Goal: Task Accomplishment & Management: Use online tool/utility

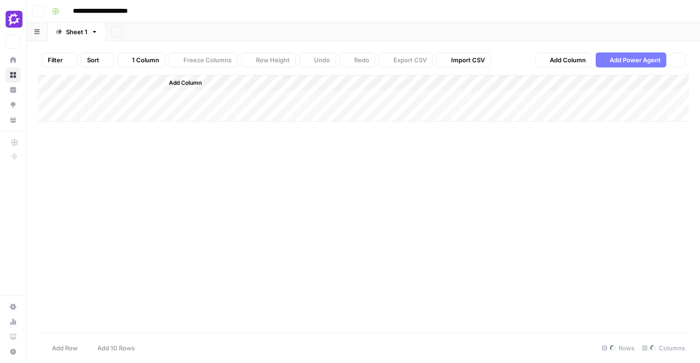
scroll to position [0, 456]
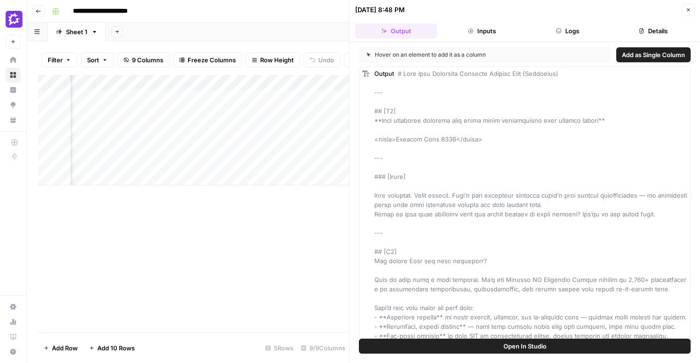
click at [686, 7] on icon "button" at bounding box center [688, 10] width 6 height 6
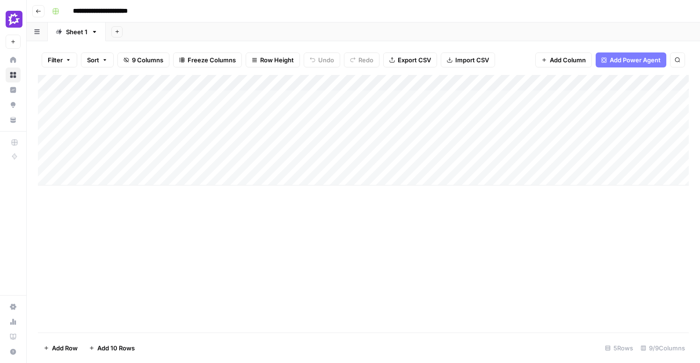
click at [578, 81] on div "Add Column" at bounding box center [363, 130] width 651 height 110
click at [327, 268] on div "Add Column" at bounding box center [363, 203] width 651 height 257
click at [580, 80] on div "Add Column" at bounding box center [363, 130] width 651 height 110
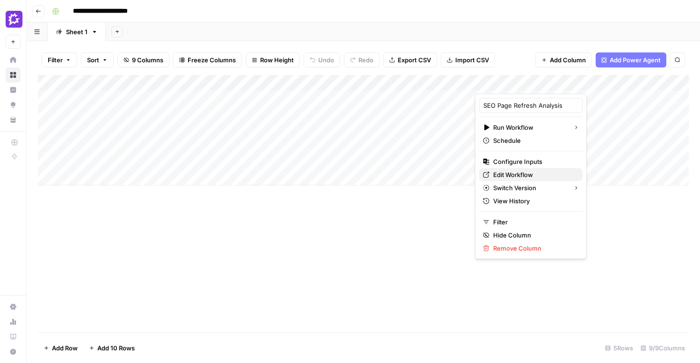
click at [504, 172] on span "Edit Workflow" at bounding box center [534, 174] width 82 height 9
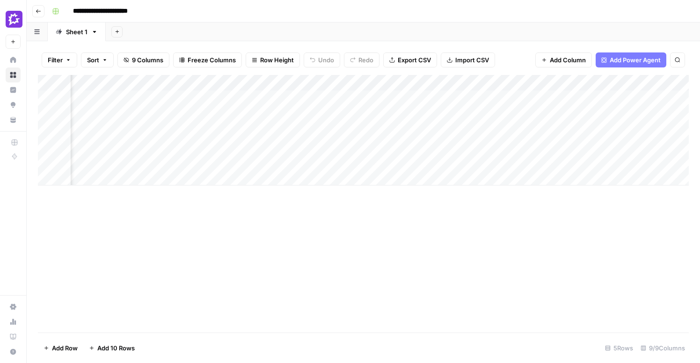
scroll to position [0, 397]
click at [276, 97] on div "Add Column" at bounding box center [363, 130] width 651 height 110
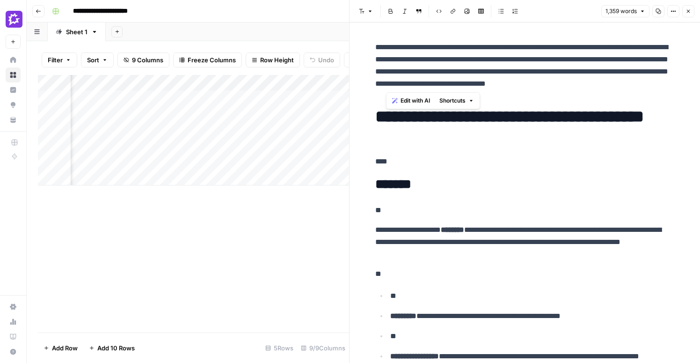
drag, startPoint x: 650, startPoint y: 85, endPoint x: 385, endPoint y: 47, distance: 267.5
click at [385, 47] on p "**********" at bounding box center [524, 65] width 299 height 49
click at [691, 13] on button "Close" at bounding box center [688, 11] width 12 height 12
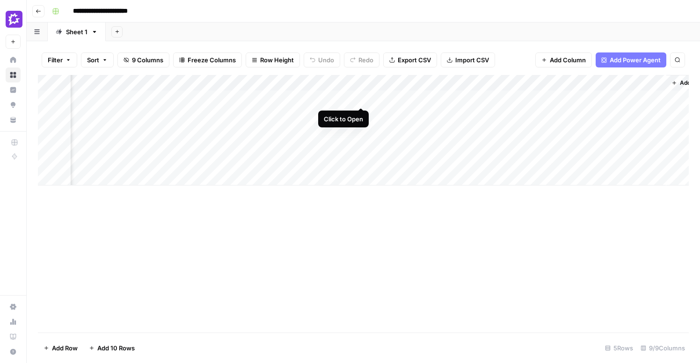
click at [361, 99] on div "Add Column" at bounding box center [363, 130] width 651 height 110
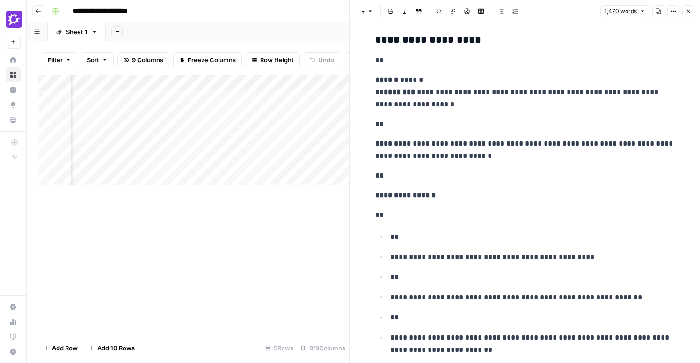
scroll to position [2326, 0]
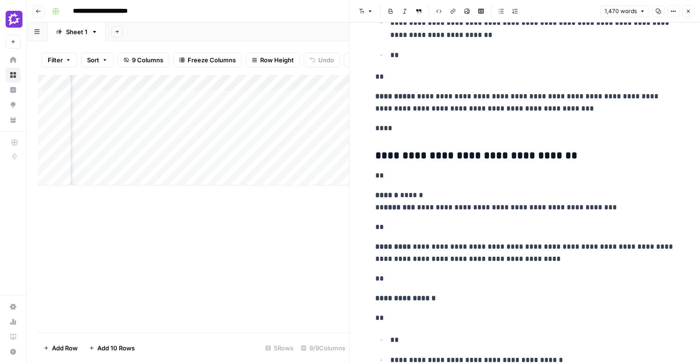
click at [689, 8] on button "Close" at bounding box center [688, 11] width 12 height 12
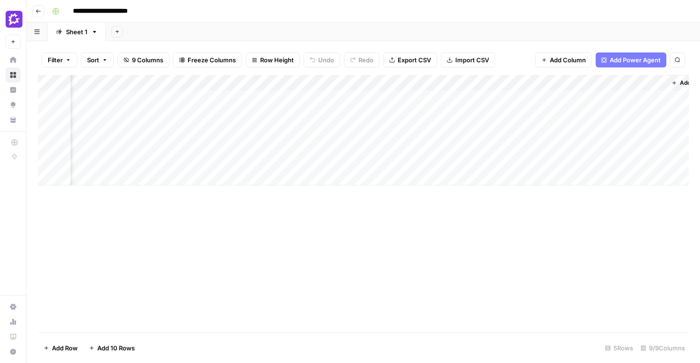
click at [445, 96] on div "Add Column" at bounding box center [363, 130] width 651 height 110
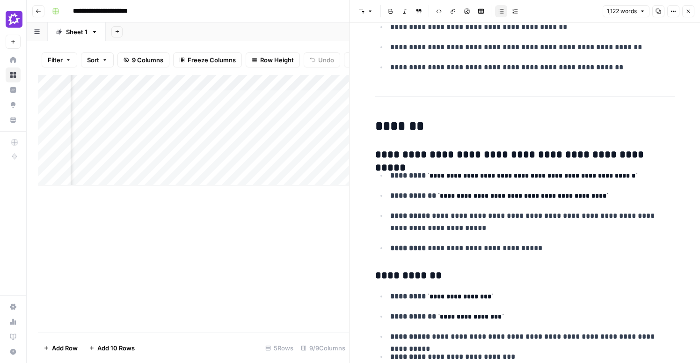
scroll to position [305, 0]
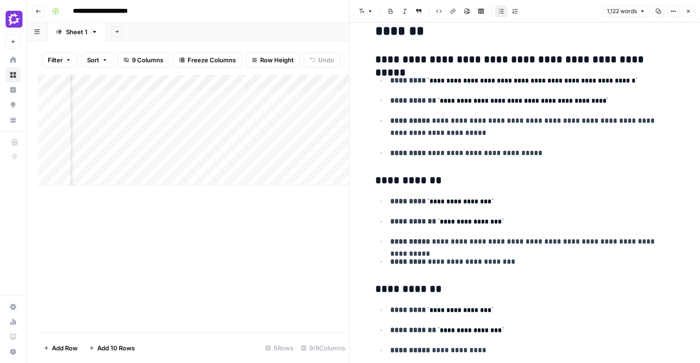
click at [690, 14] on icon "button" at bounding box center [688, 11] width 6 height 6
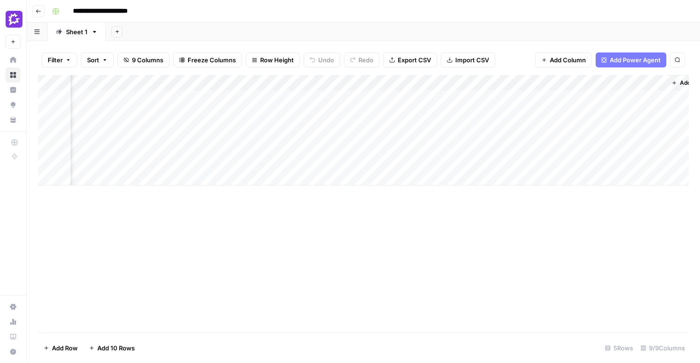
click at [561, 85] on div "Add Column" at bounding box center [363, 130] width 651 height 110
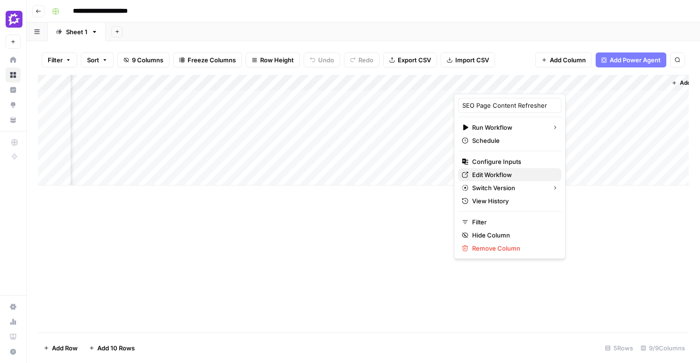
click at [481, 173] on span "Edit Workflow" at bounding box center [513, 174] width 82 height 9
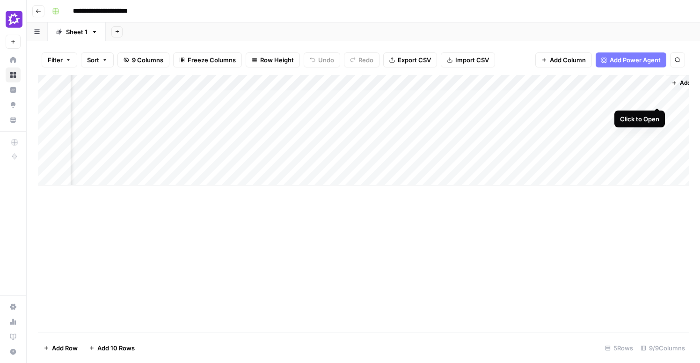
click at [656, 98] on div "Add Column" at bounding box center [363, 130] width 651 height 110
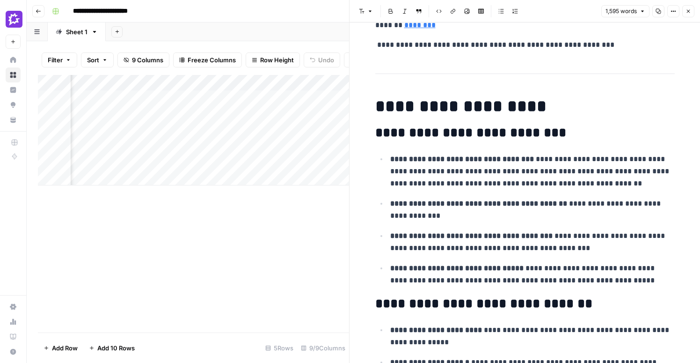
scroll to position [3308, 0]
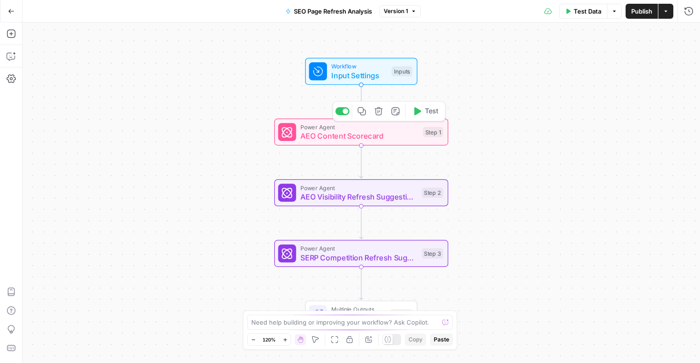
click at [374, 138] on span "AEO Content Scorecard" at bounding box center [359, 135] width 118 height 11
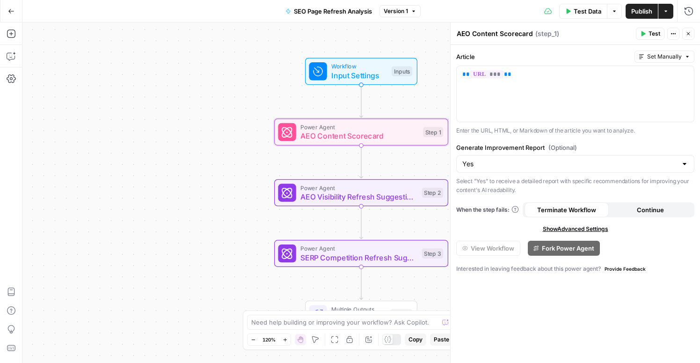
click at [690, 35] on icon "button" at bounding box center [688, 33] width 3 height 3
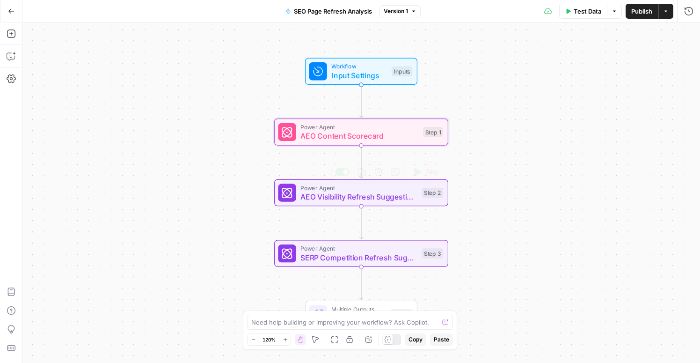
click at [380, 197] on span "AEO Visibility Refresh Suggestions" at bounding box center [358, 196] width 117 height 11
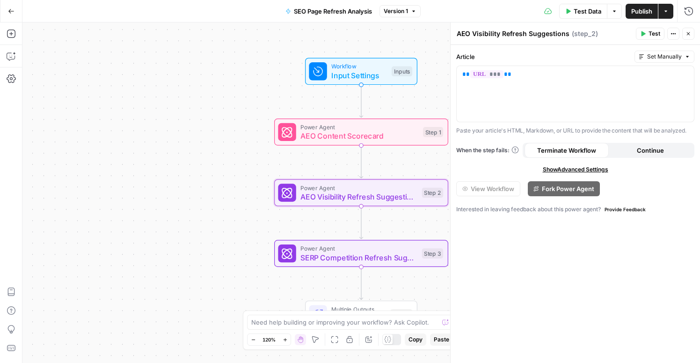
click at [688, 33] on icon "button" at bounding box center [688, 33] width 3 height 3
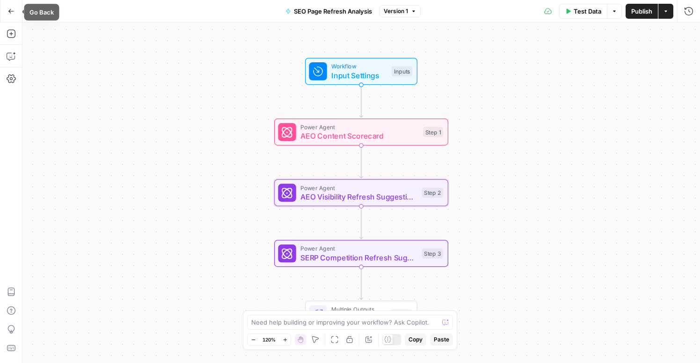
click at [10, 12] on icon "button" at bounding box center [11, 11] width 6 height 4
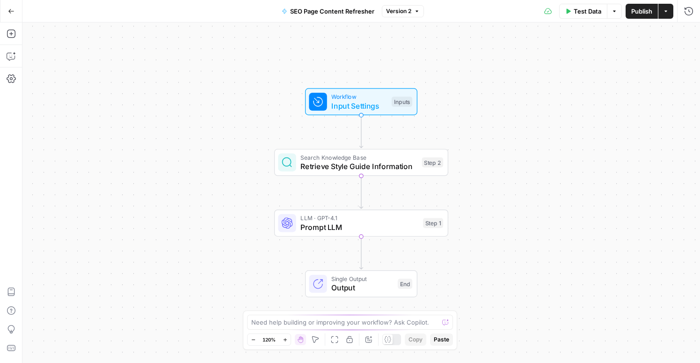
click at [368, 105] on span "Input Settings" at bounding box center [359, 105] width 56 height 11
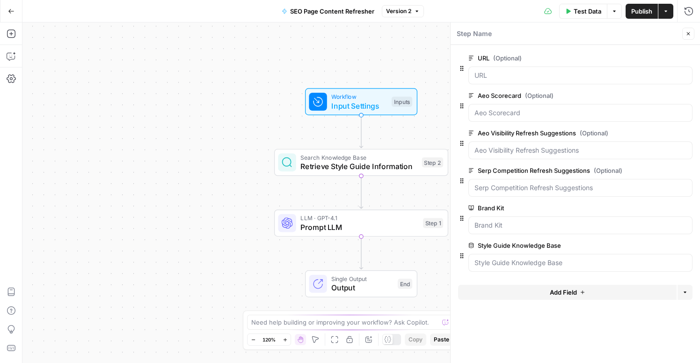
click at [688, 31] on icon "button" at bounding box center [688, 34] width 6 height 6
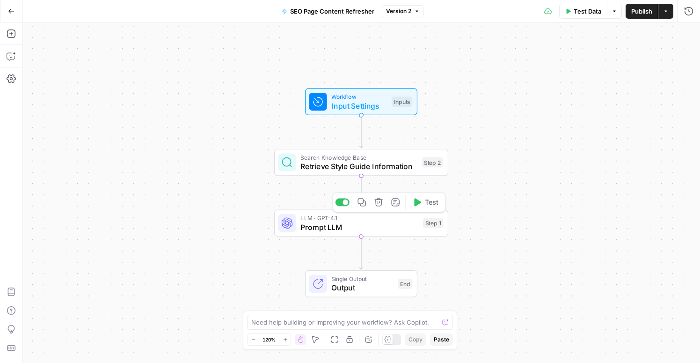
click at [394, 229] on span "Prompt LLM" at bounding box center [359, 226] width 118 height 11
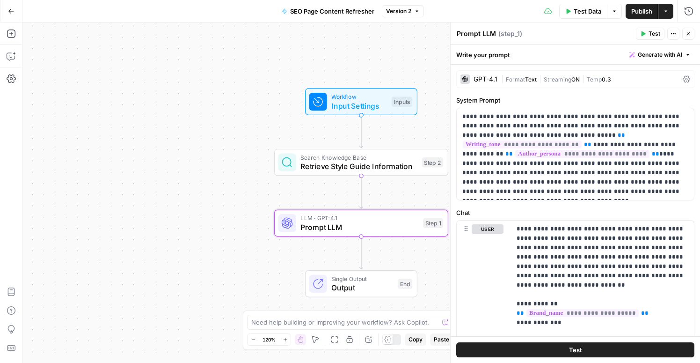
click at [691, 36] on button "Close" at bounding box center [688, 34] width 12 height 12
